Goal: Navigation & Orientation: Find specific page/section

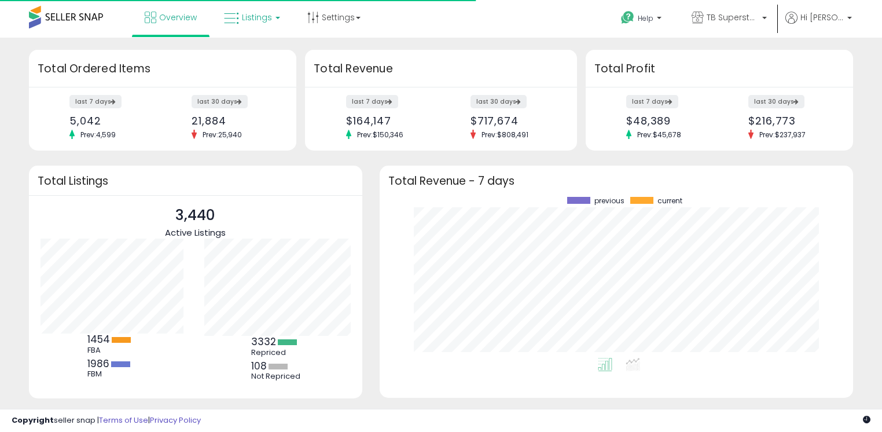
click at [264, 24] on link "Listings" at bounding box center [251, 17] width 73 height 35
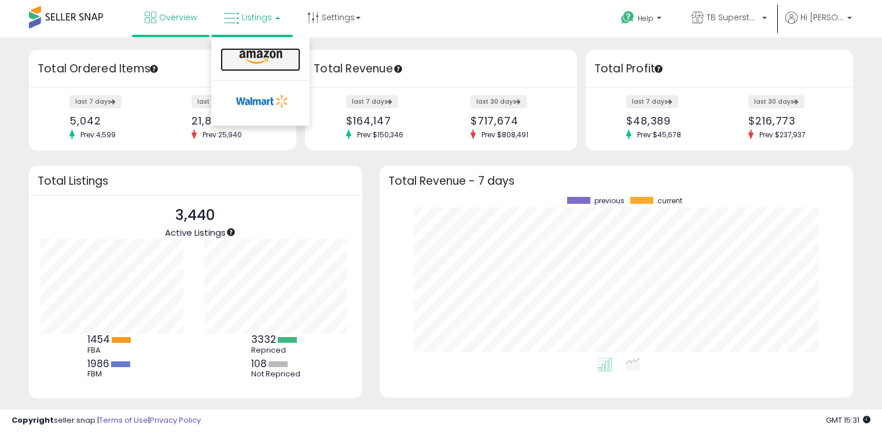
click at [244, 59] on icon at bounding box center [261, 57] width 50 height 15
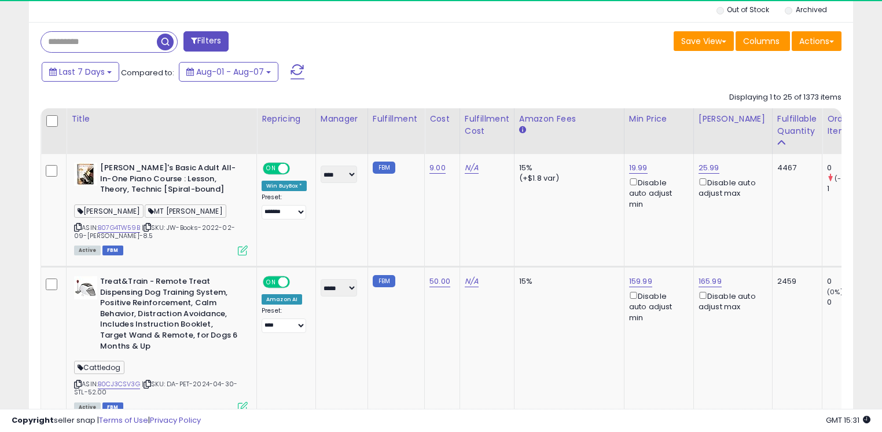
scroll to position [237, 477]
